Goal: Task Accomplishment & Management: Manage account settings

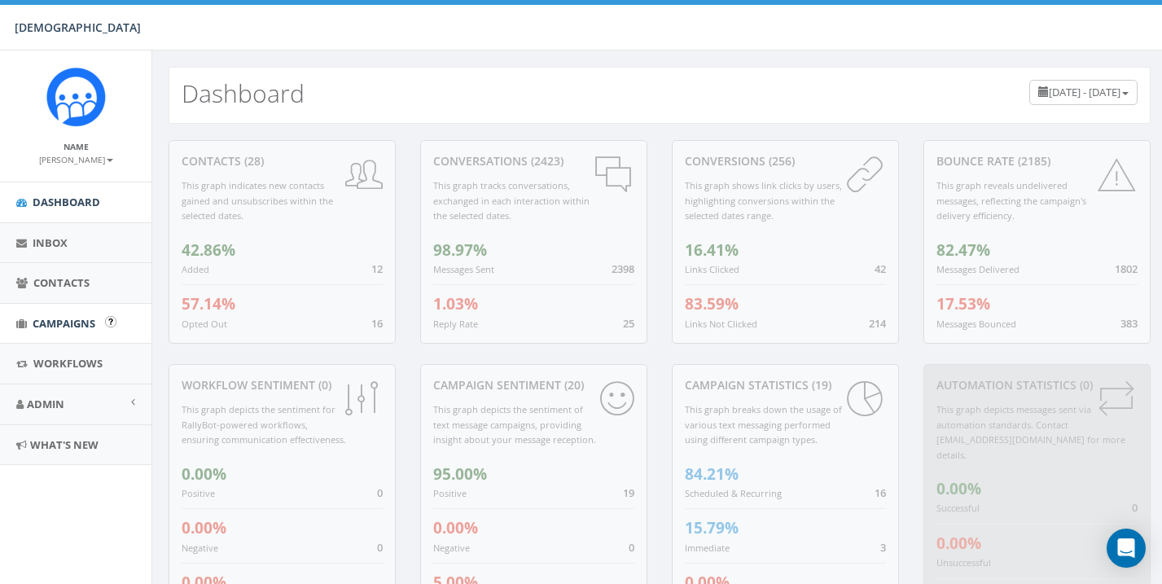
click at [54, 316] on span "Campaigns" at bounding box center [64, 323] width 63 height 15
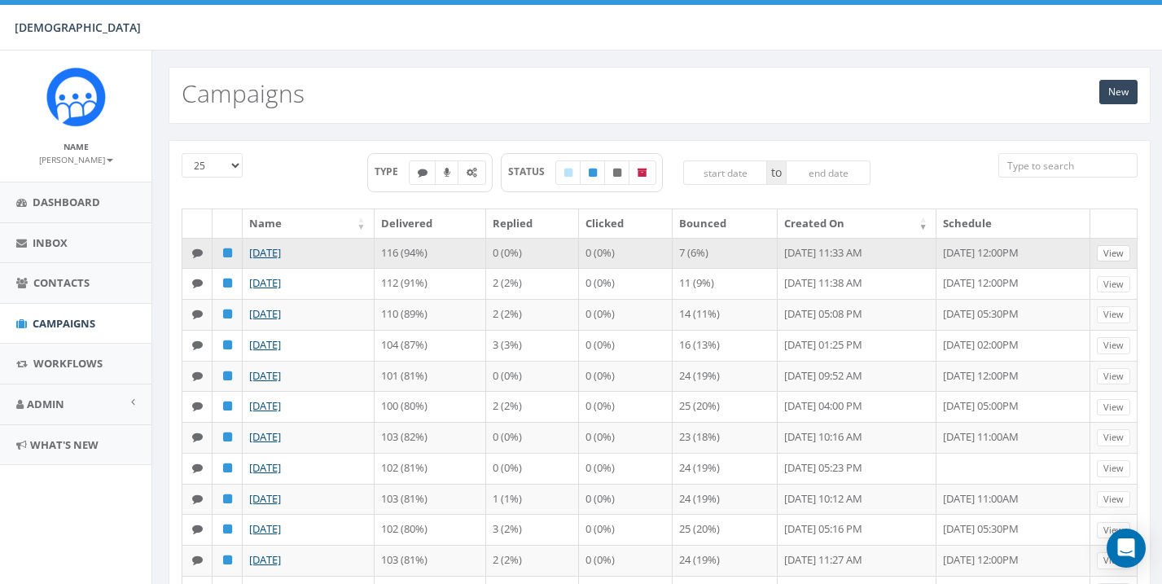
click at [1115, 250] on link "View" at bounding box center [1113, 253] width 33 height 17
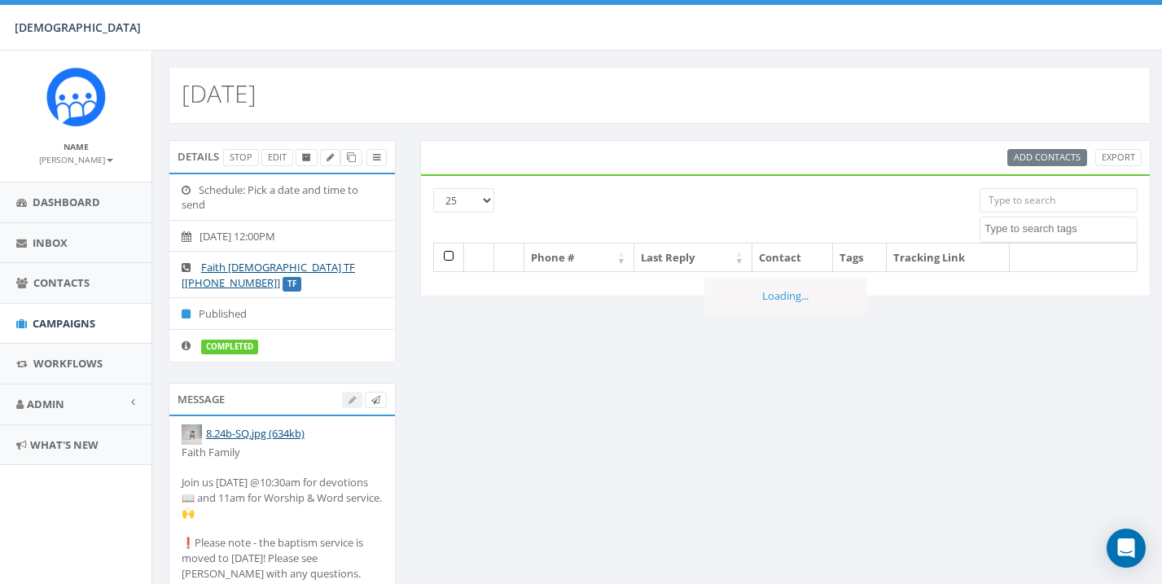
select select
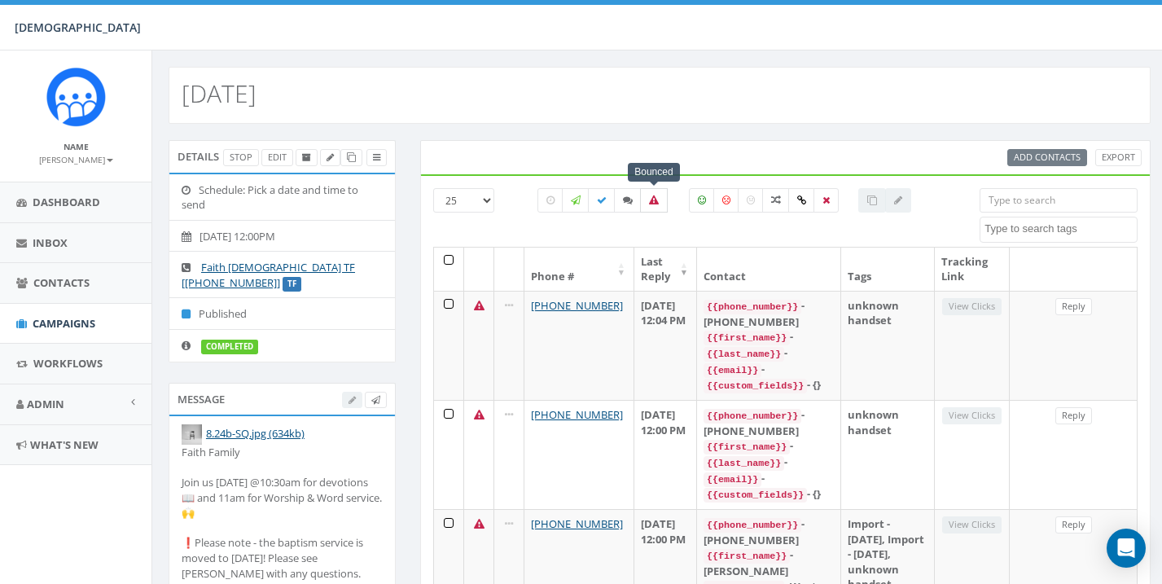
click at [651, 205] on label at bounding box center [654, 200] width 28 height 24
checkbox input "true"
click at [65, 321] on span "Campaigns" at bounding box center [64, 323] width 63 height 15
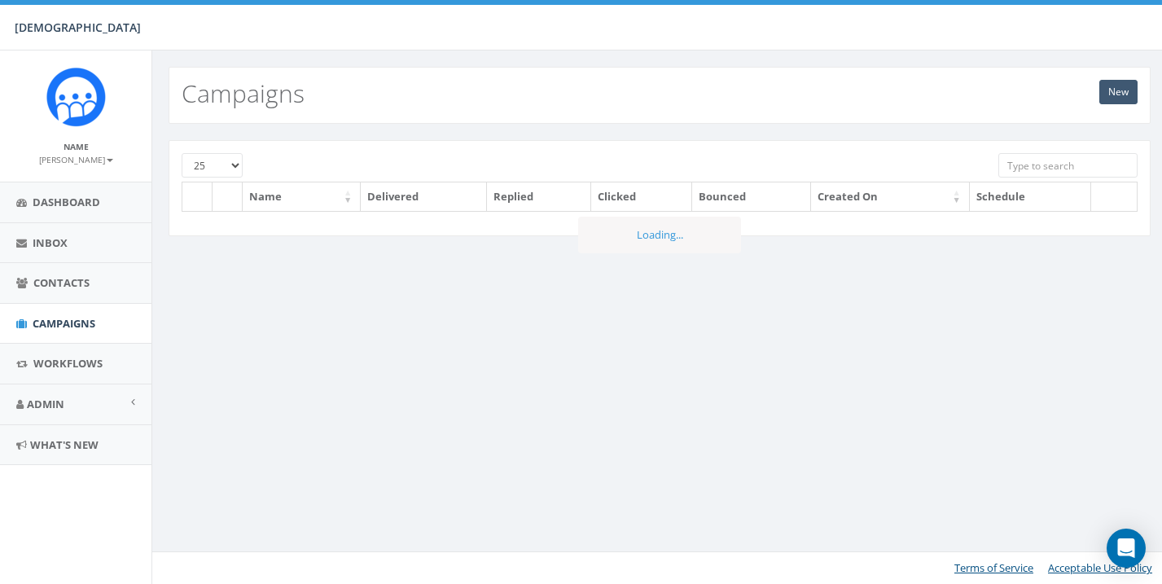
click at [1125, 88] on link "New" at bounding box center [1118, 92] width 38 height 24
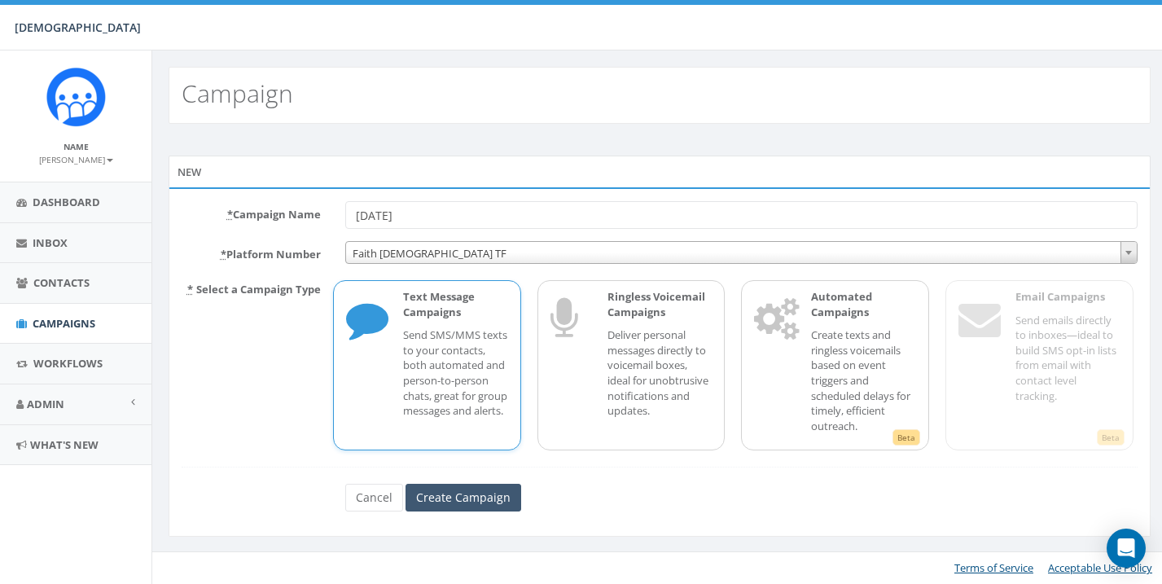
type input "[DATE]"
click at [495, 484] on input "Create Campaign" at bounding box center [463, 498] width 116 height 28
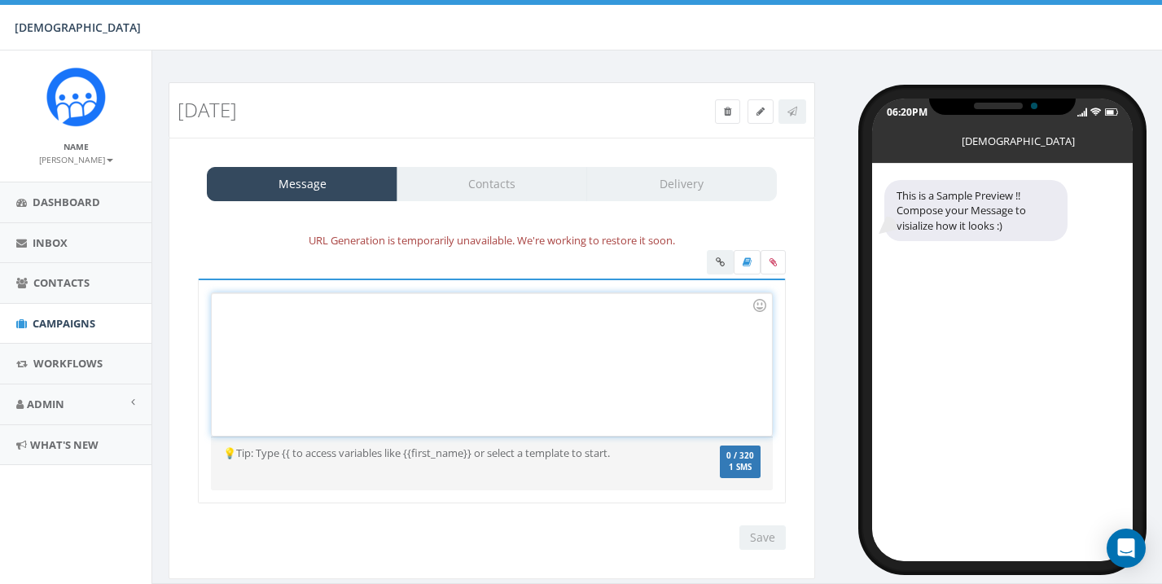
click at [352, 356] on div at bounding box center [491, 364] width 559 height 142
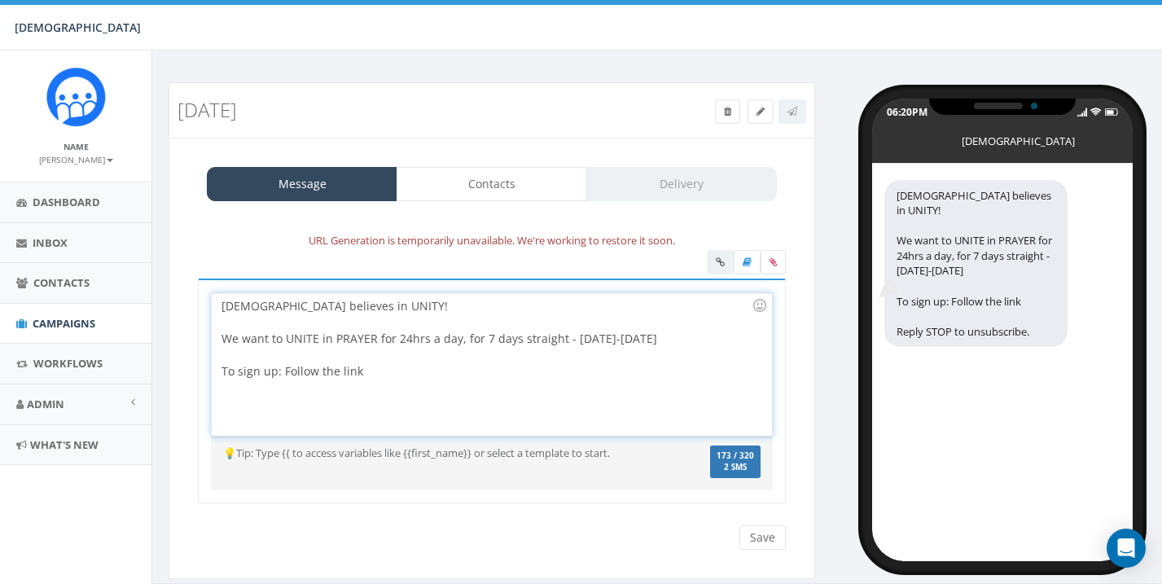
click at [328, 418] on div "Faith Church believes in UNITY! We want to UNITE in PRAYER for 24hrs a day, for…" at bounding box center [491, 364] width 559 height 142
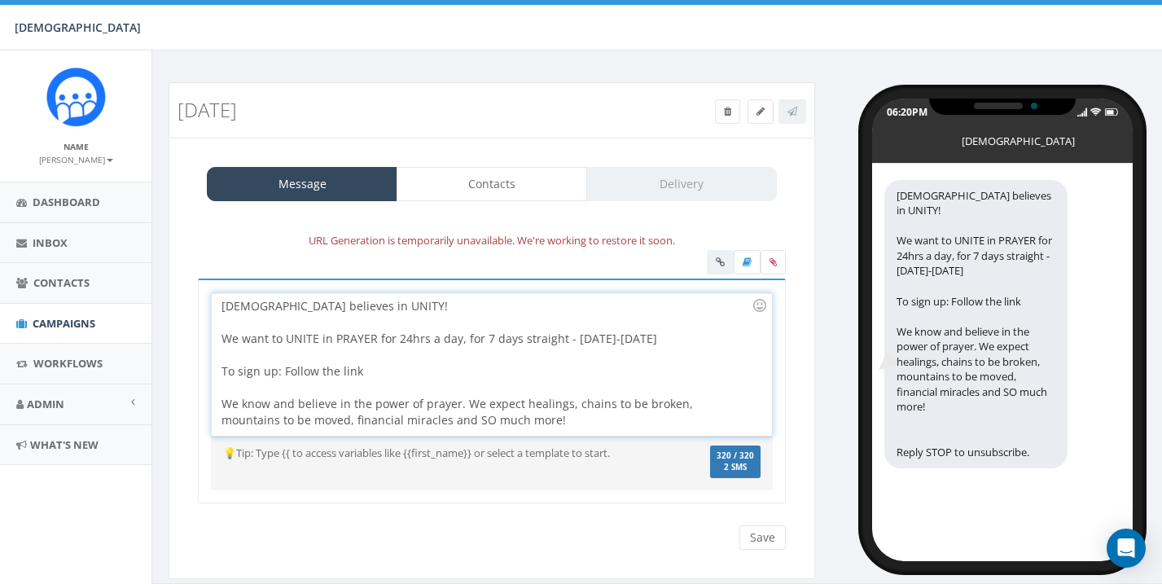
click at [384, 368] on div "Faith Church believes in UNITY! We want to UNITE in PRAYER for 24hrs a day, for…" at bounding box center [491, 364] width 559 height 142
click at [452, 370] on div "Faith Church believes in UNITY! We want to UNITE in PRAYER for 24hrs a day, for…" at bounding box center [491, 364] width 559 height 142
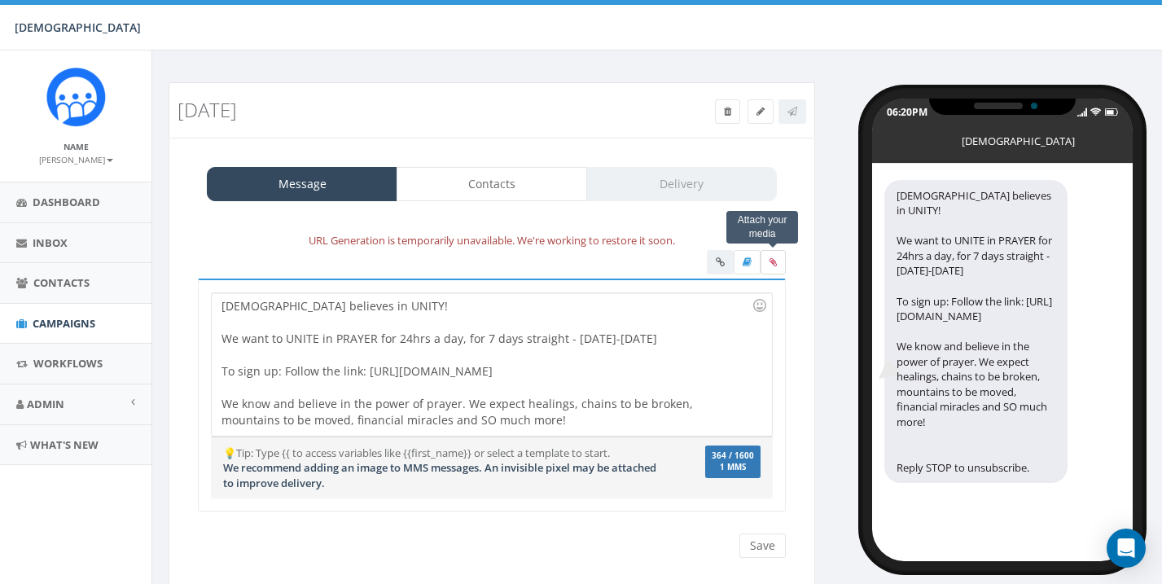
click at [777, 255] on label at bounding box center [772, 262] width 25 height 24
click at [0, 0] on input "file" at bounding box center [0, 0] width 0 height 0
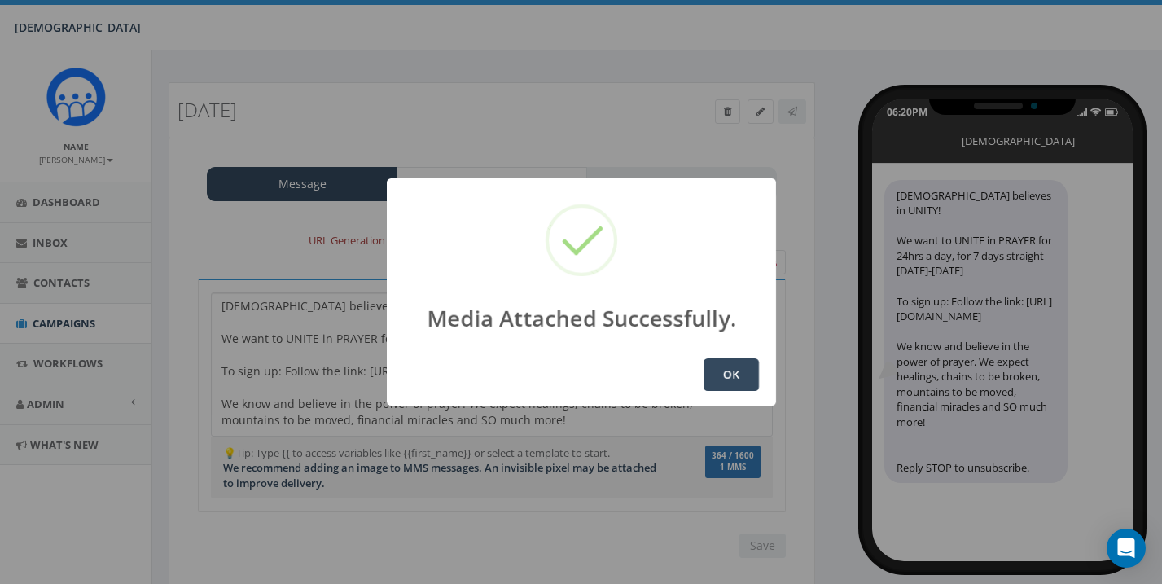
click at [741, 374] on button "OK" at bounding box center [730, 374] width 55 height 33
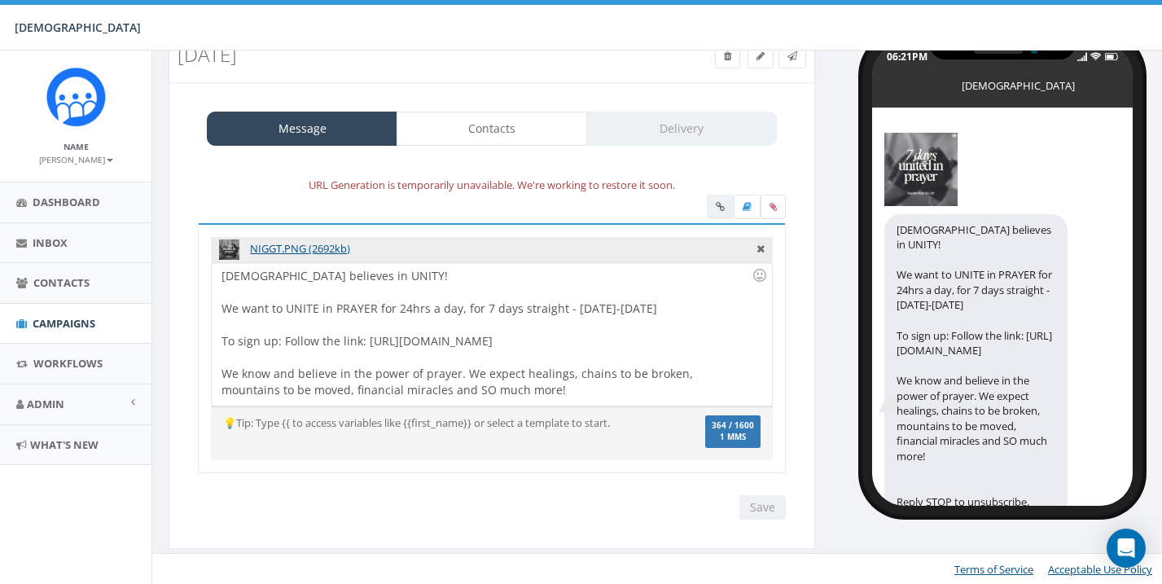
scroll to position [55, 0]
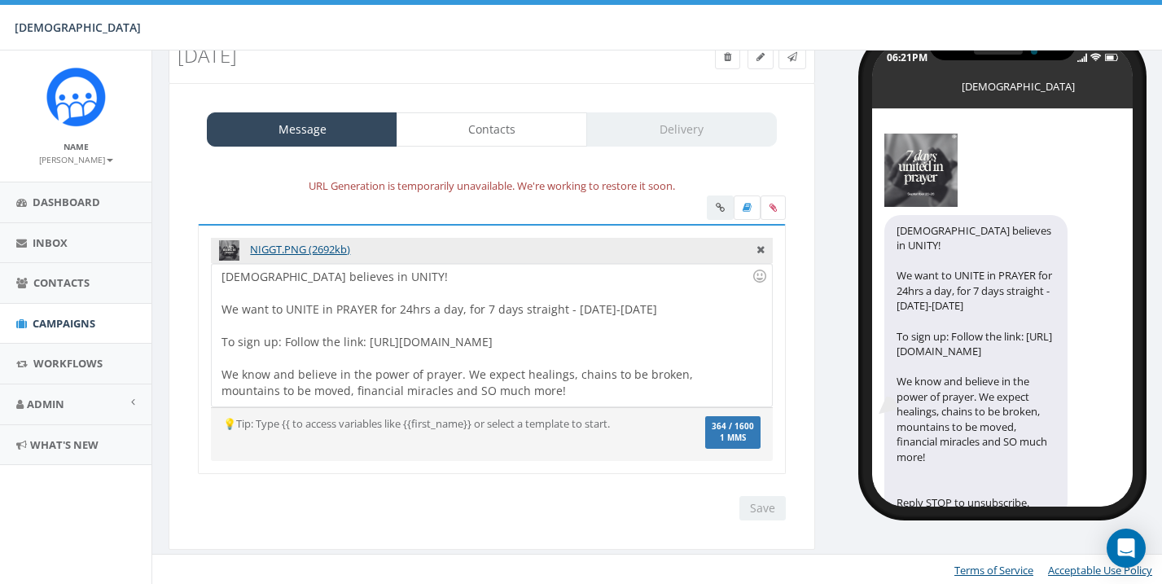
click at [648, 340] on div "Faith Church believes in UNITY! We want to UNITE in PRAYER for 24hrs a day, for…" at bounding box center [491, 335] width 559 height 142
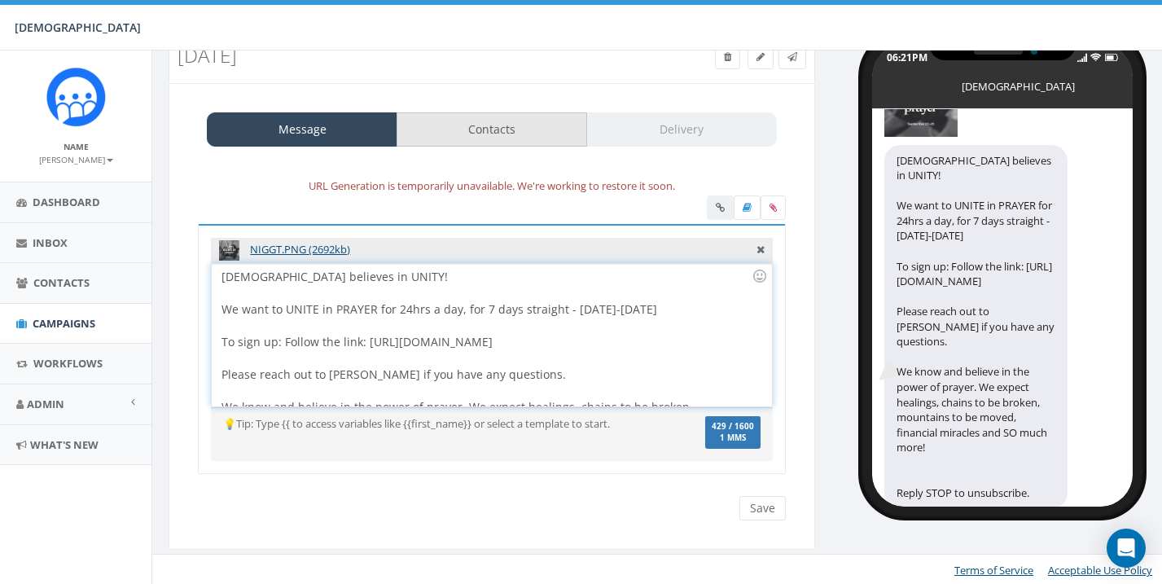
click at [548, 121] on link "Contacts" at bounding box center [491, 129] width 191 height 34
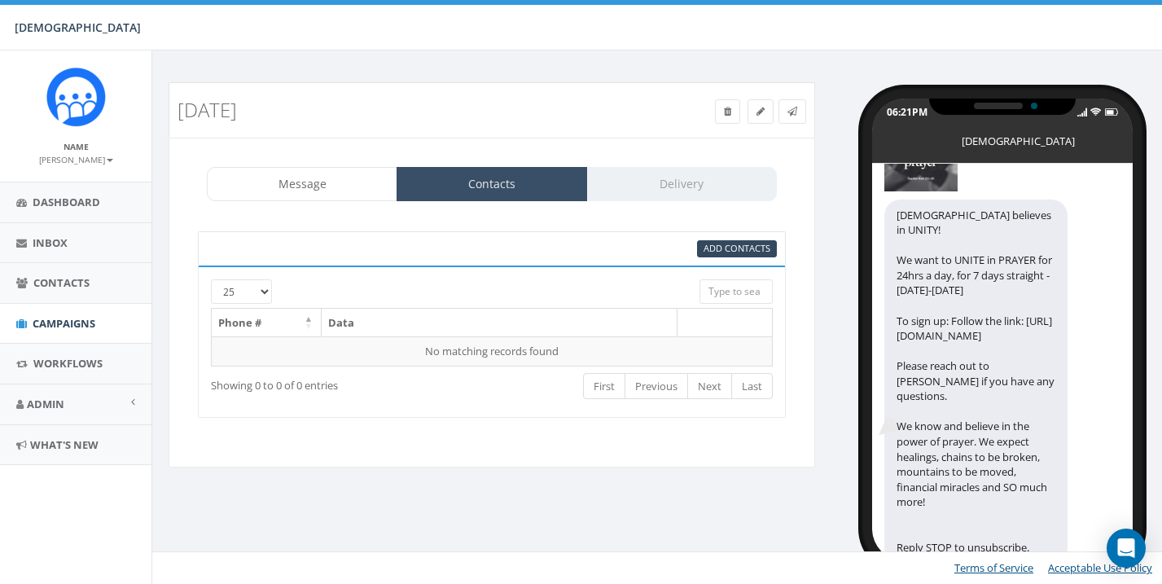
scroll to position [0, 0]
click at [717, 250] on span "Add Contacts" at bounding box center [736, 248] width 67 height 12
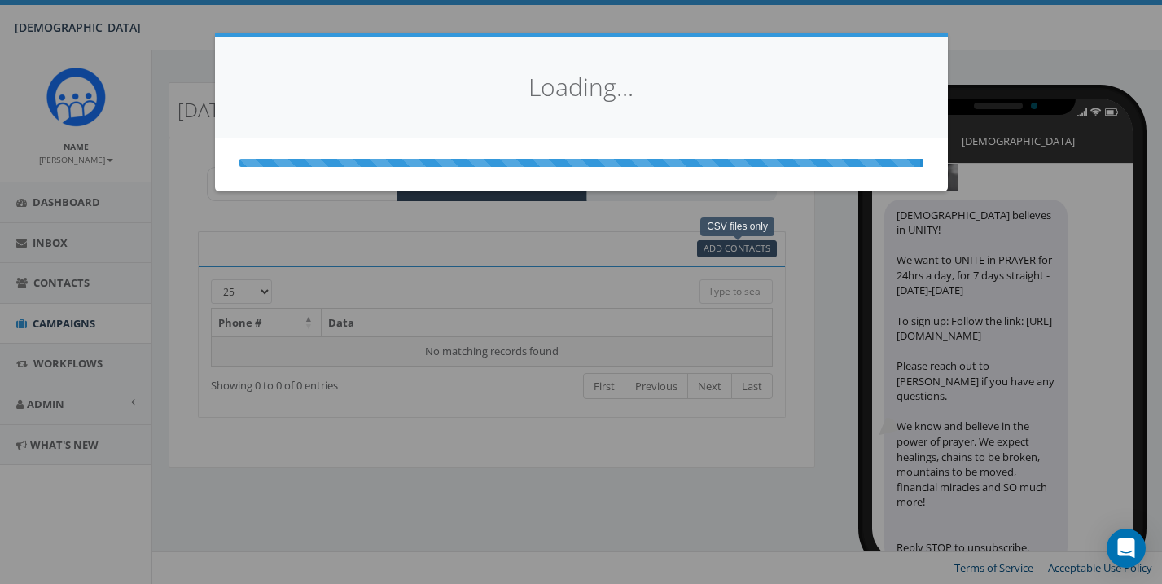
select select
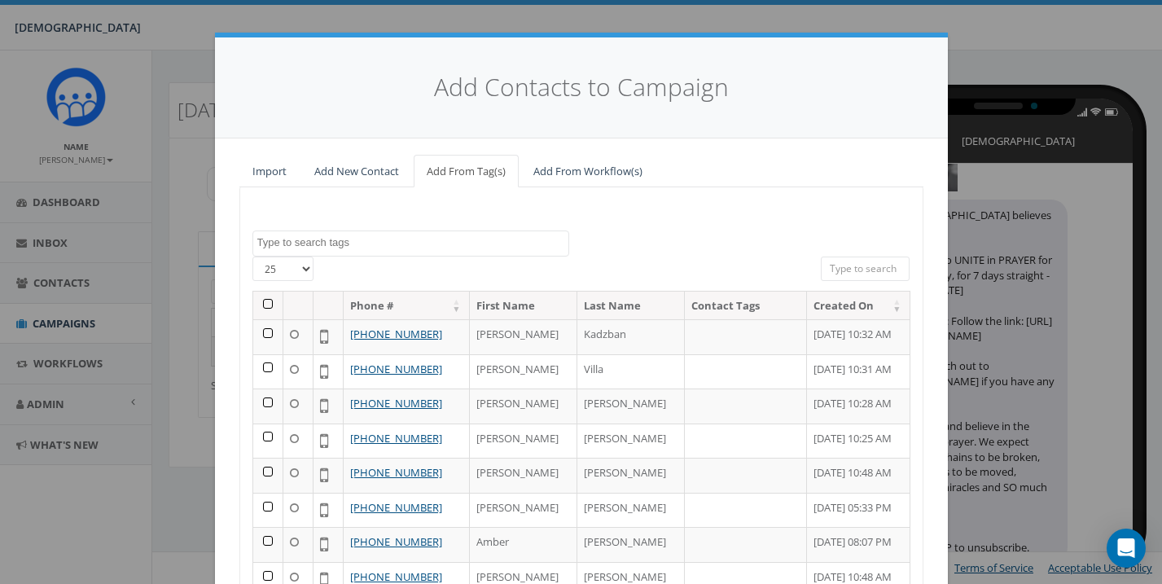
click at [269, 303] on th at bounding box center [268, 305] width 30 height 28
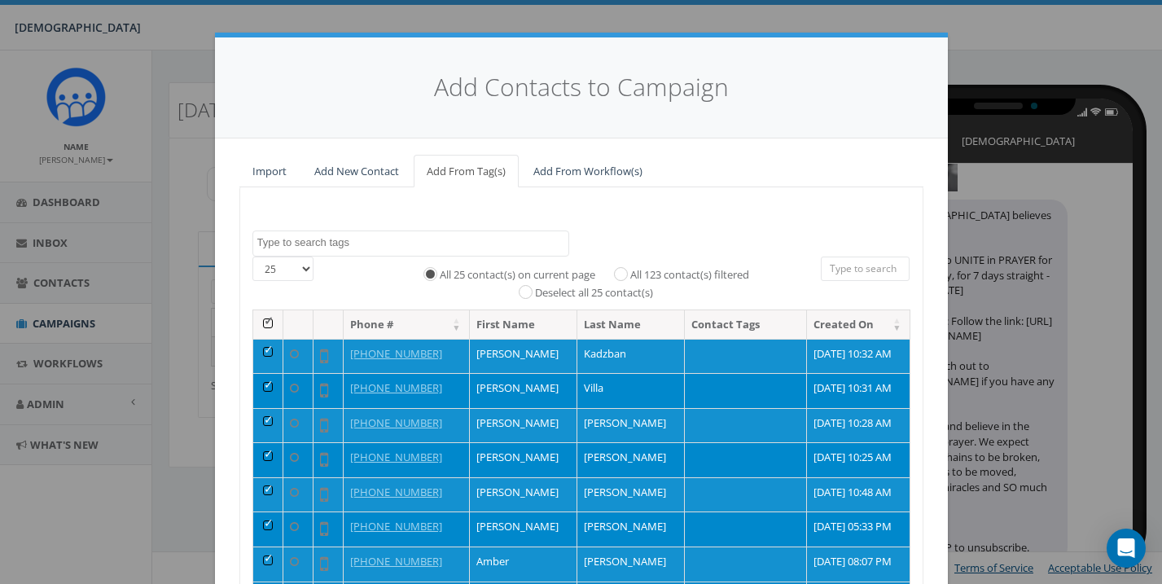
click at [626, 268] on input "All 123 contact(s) filtered" at bounding box center [625, 273] width 11 height 11
radio input "true"
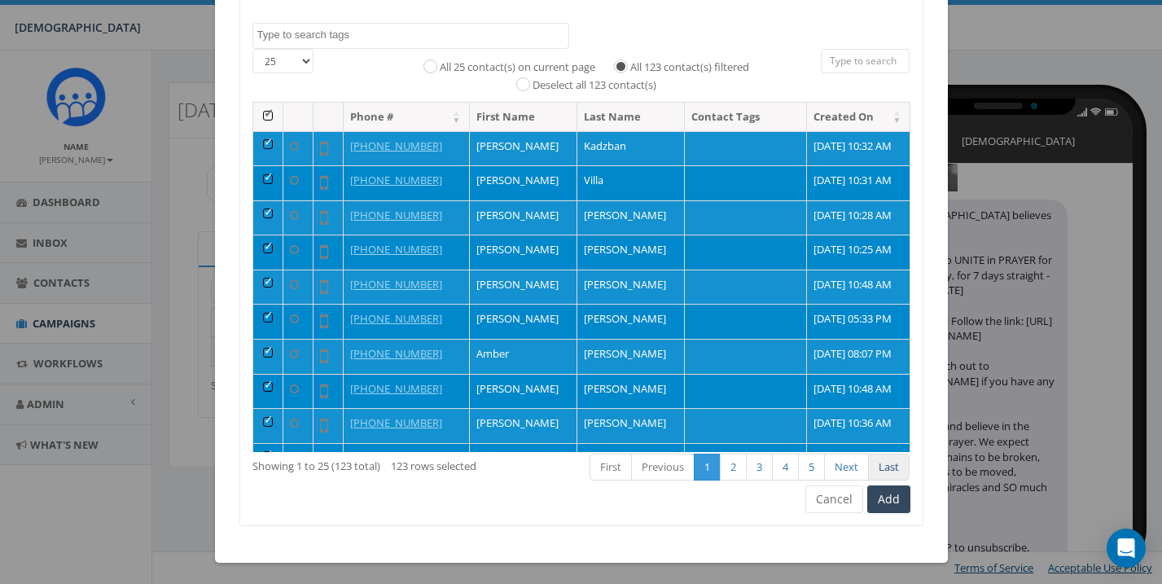
scroll to position [206, 0]
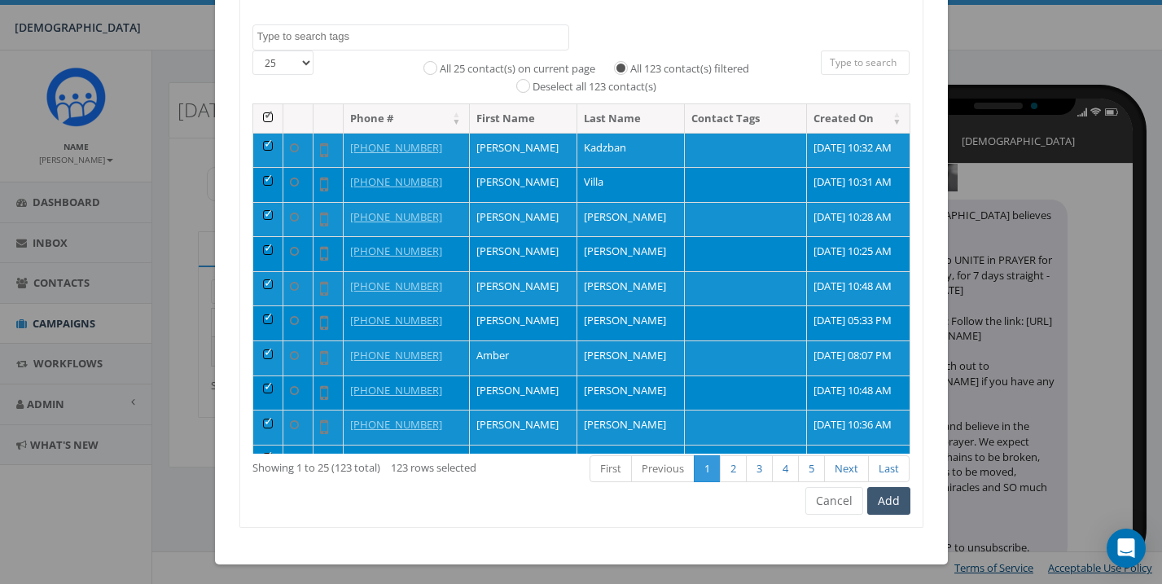
click at [887, 490] on button "Add" at bounding box center [888, 501] width 43 height 28
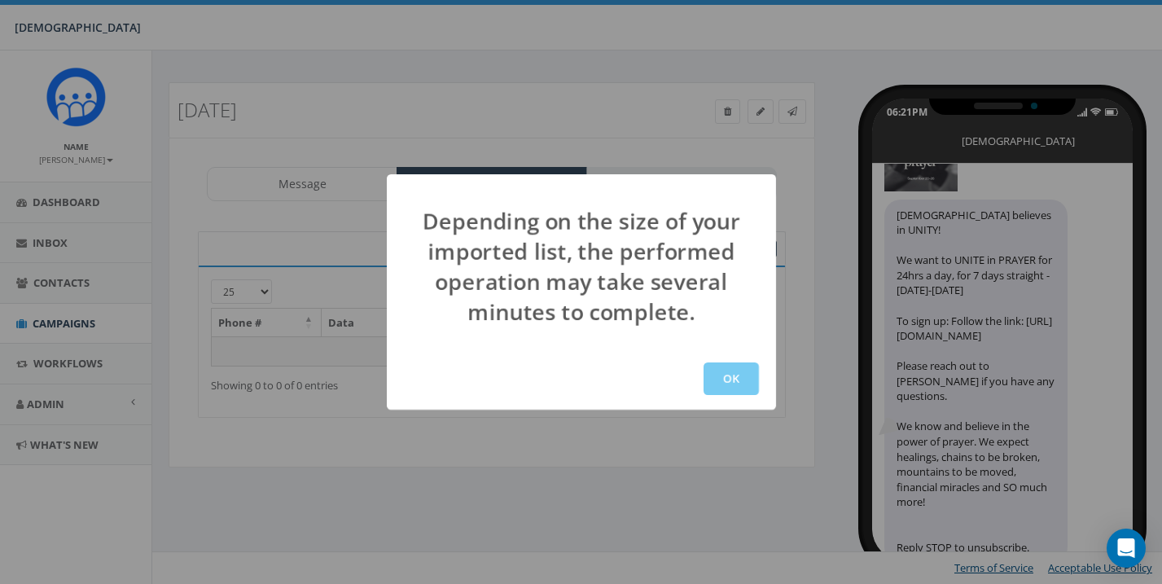
click at [733, 375] on button "OK" at bounding box center [730, 378] width 55 height 33
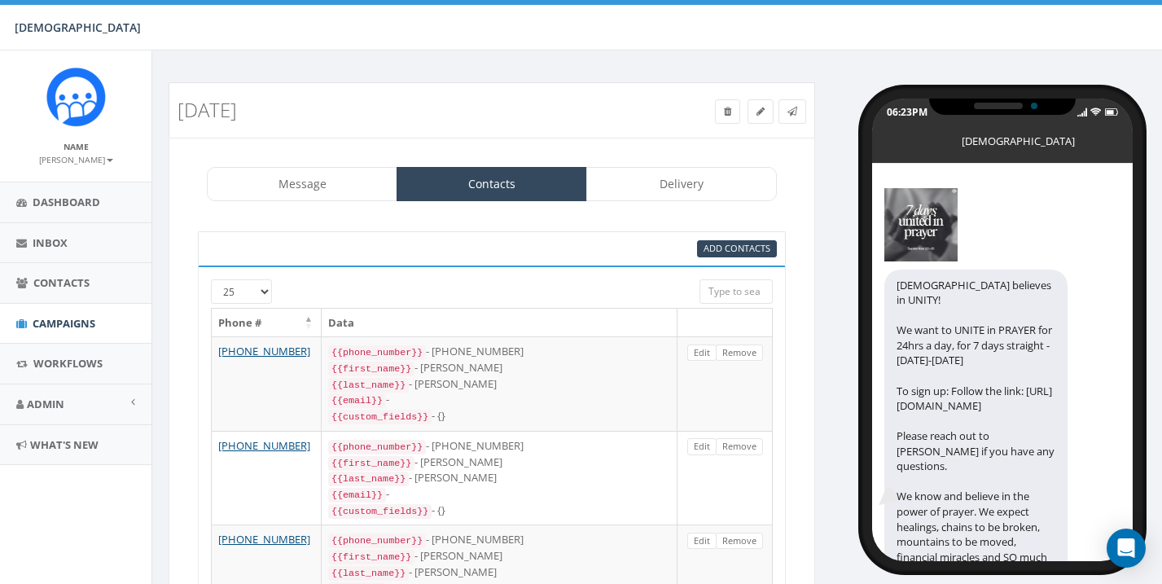
select select "852"
click at [722, 183] on link "Delivery" at bounding box center [681, 184] width 191 height 34
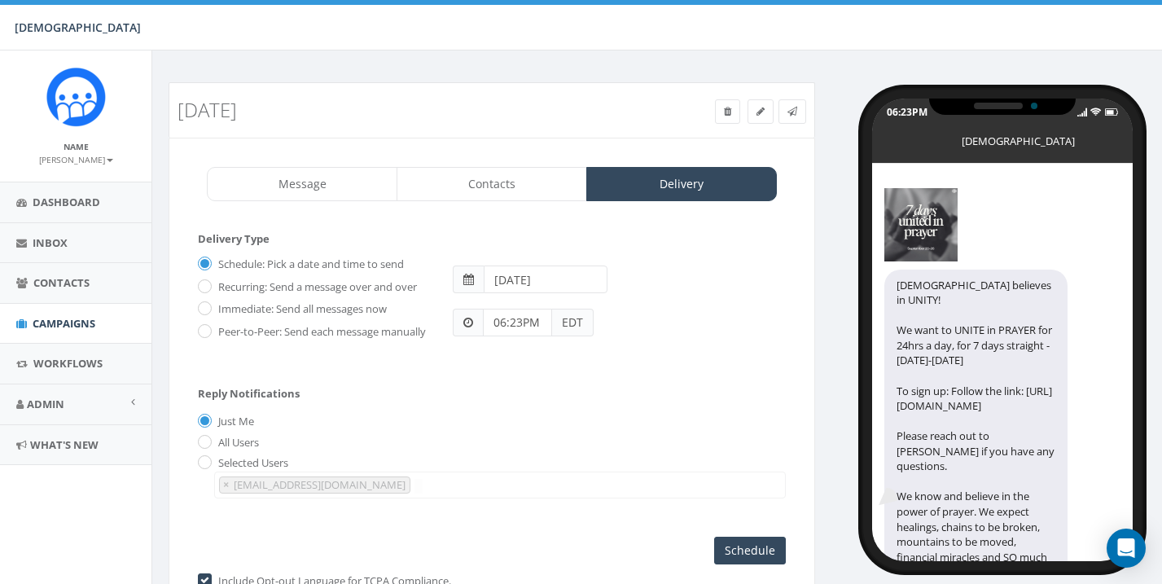
click at [544, 325] on input "06:23PM" at bounding box center [517, 323] width 69 height 28
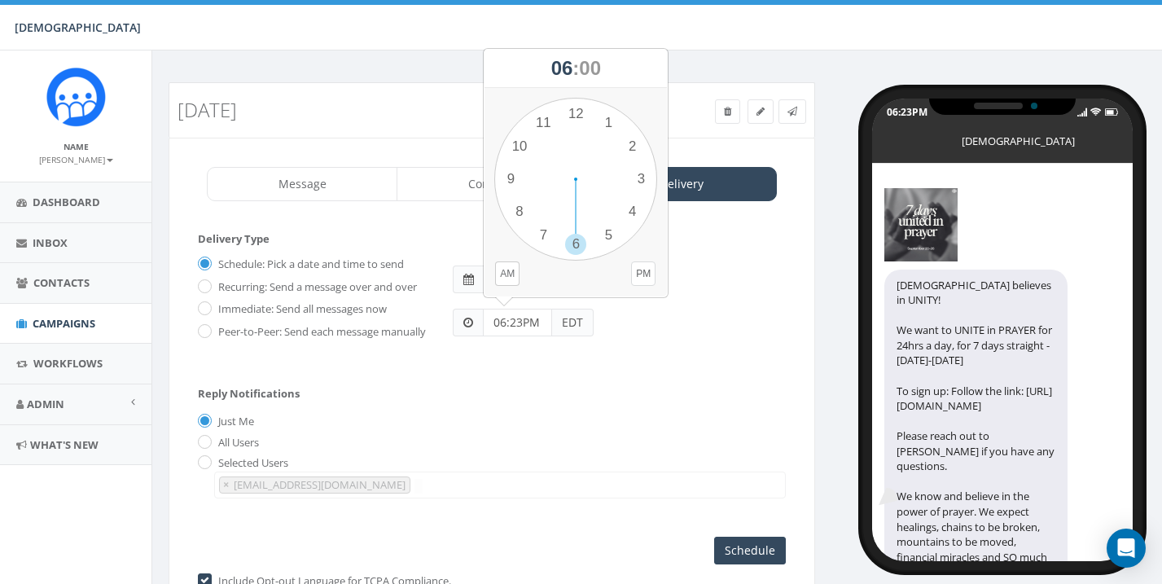
click at [647, 274] on button "PM" at bounding box center [643, 273] width 24 height 24
click at [580, 248] on div "1 2 3 4 5 6 7 8 9 10 11 12 00 05 10 15 20 25 30 35 40 45 50 55" at bounding box center [575, 179] width 163 height 163
type input "06:30PM"
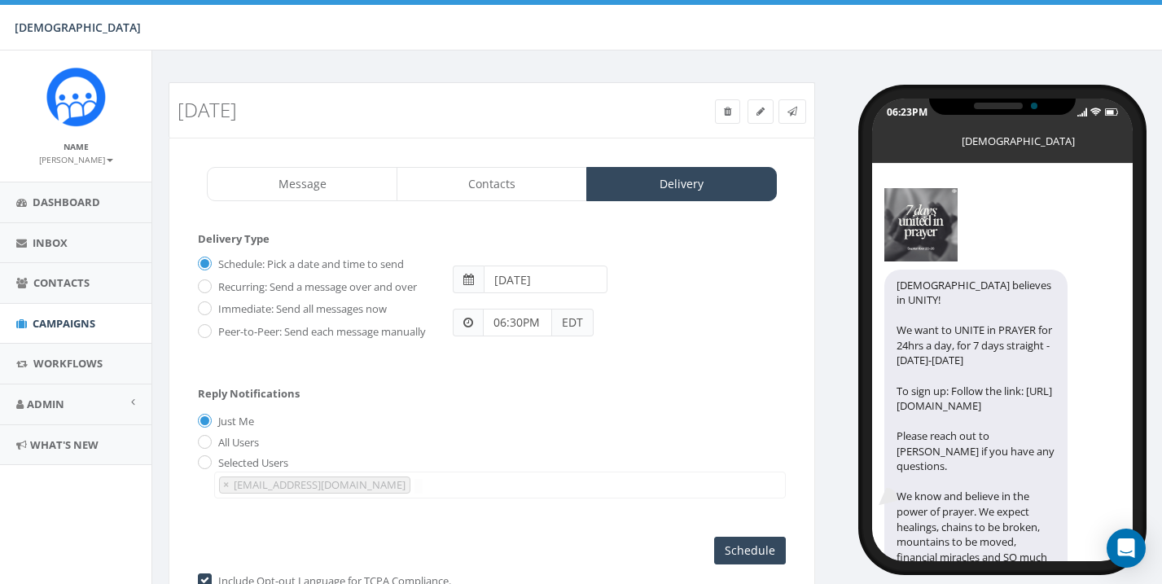
click at [567, 279] on input "2025-09-18" at bounding box center [545, 279] width 123 height 28
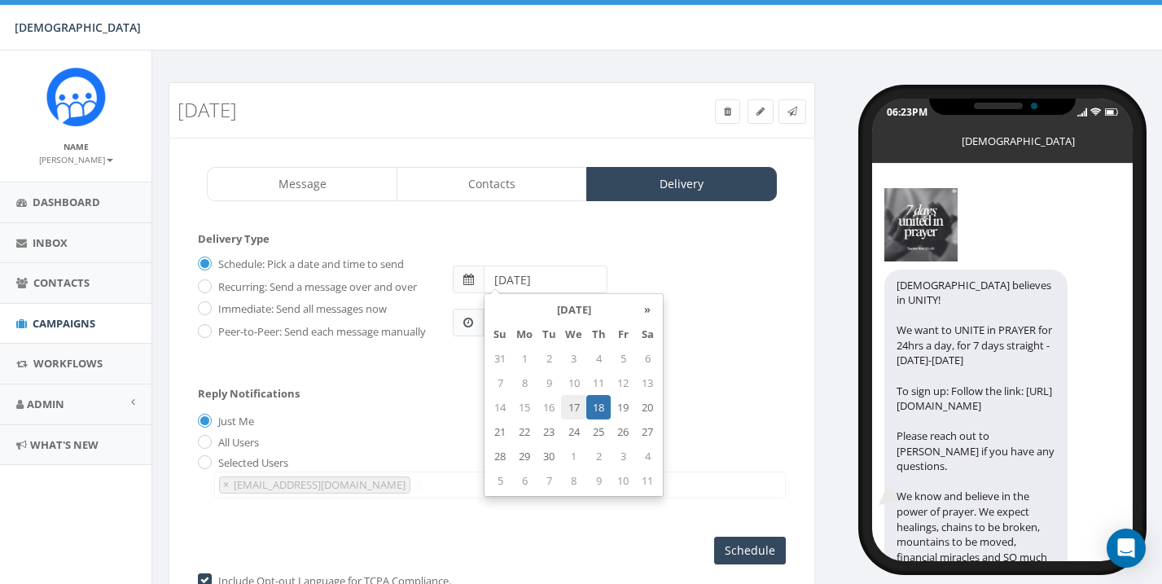
click at [573, 408] on td "17" at bounding box center [573, 407] width 25 height 24
type input "2025-09-17"
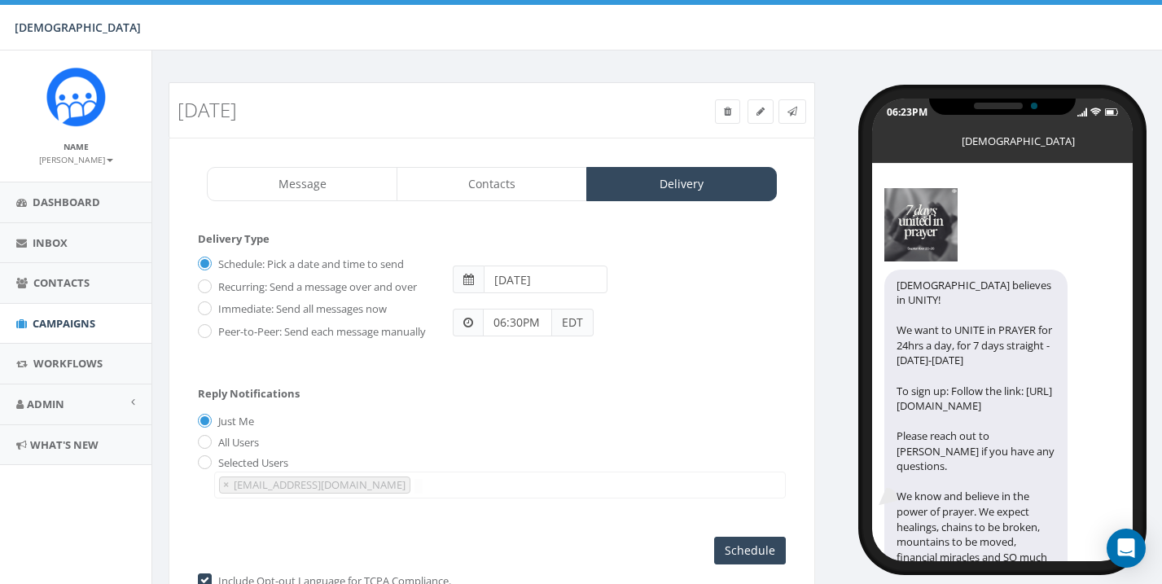
click at [711, 340] on div "Schedule: Pick a date and time to send Recurring: Send a message over and over …" at bounding box center [492, 296] width 612 height 90
click at [749, 553] on input "Schedule" at bounding box center [750, 551] width 72 height 28
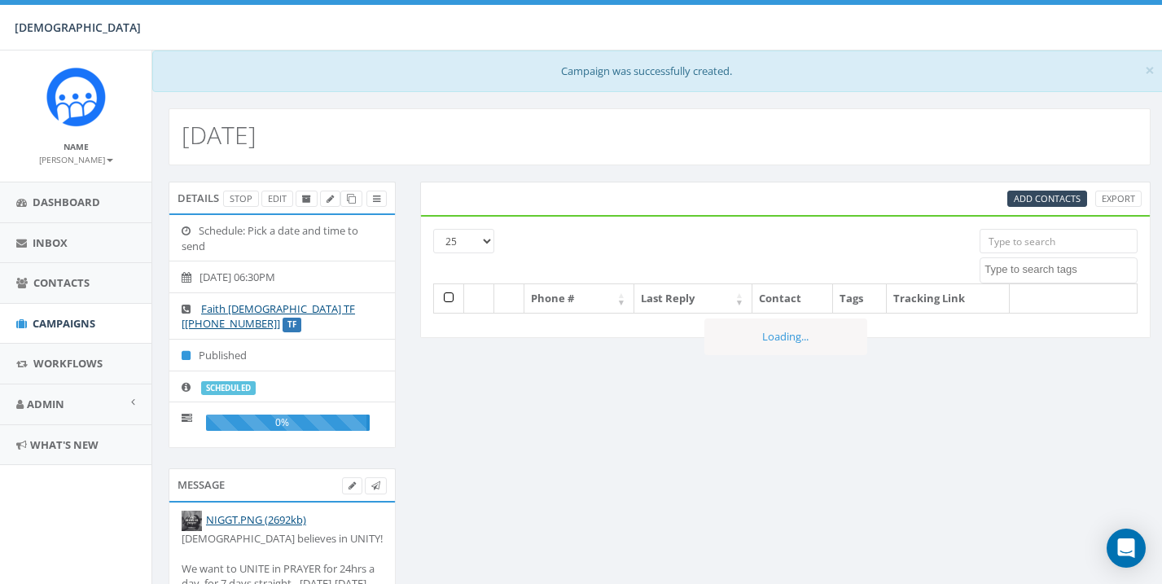
select select
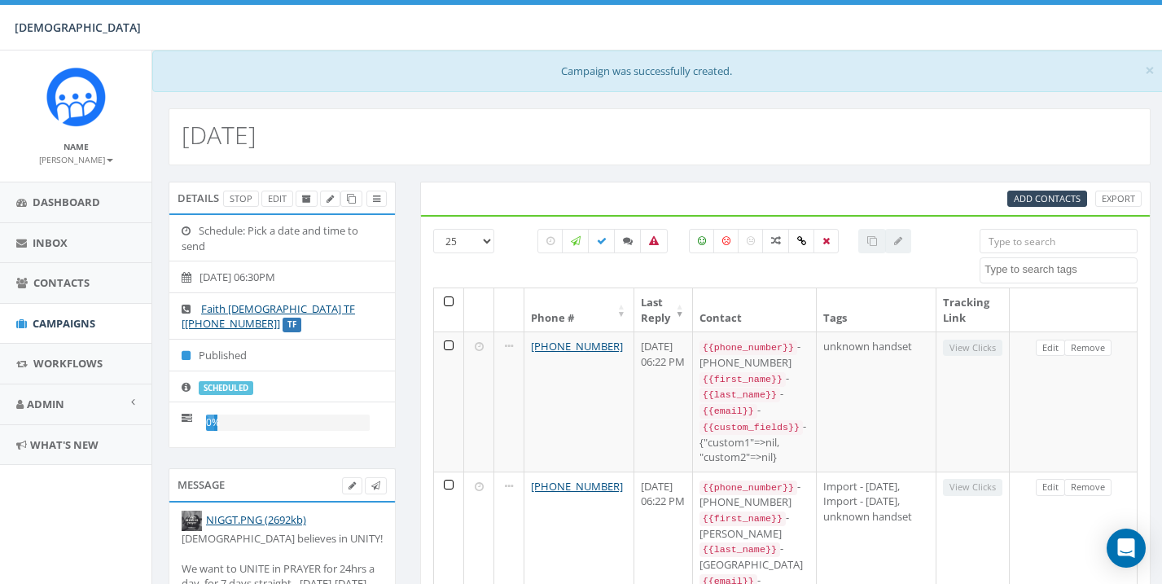
click at [104, 157] on small "[PERSON_NAME]" at bounding box center [76, 159] width 74 height 11
click at [72, 204] on link "Sign Out" at bounding box center [81, 205] width 129 height 20
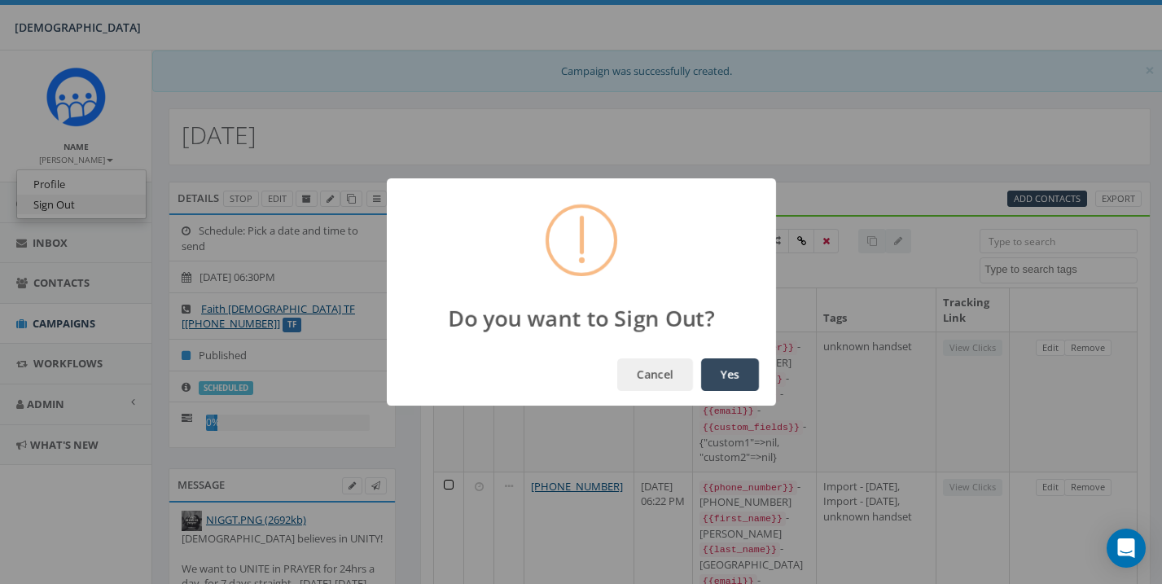
click at [729, 375] on button "Yes" at bounding box center [730, 374] width 58 height 33
